Goal: Find specific page/section

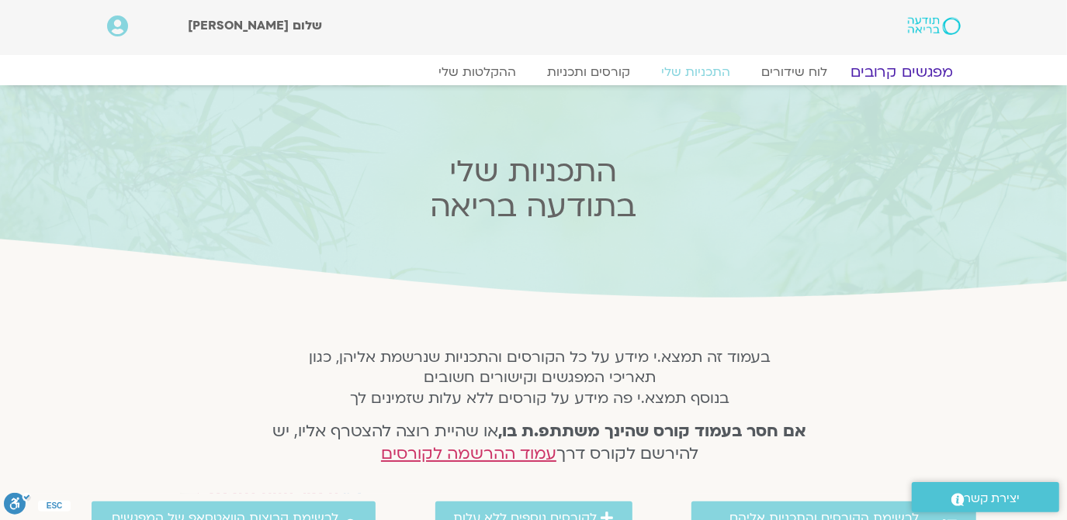
click at [899, 71] on link "מפגשים קרובים" at bounding box center [901, 72] width 140 height 19
click at [897, 69] on link "מפגשים קרובים" at bounding box center [901, 72] width 140 height 19
click at [902, 71] on link "מפגשים קרובים" at bounding box center [901, 72] width 140 height 19
